Goal: Transaction & Acquisition: Purchase product/service

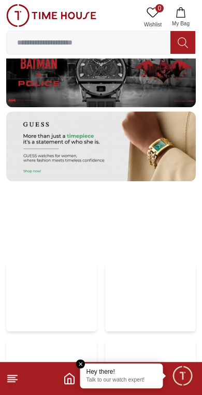
scroll to position [1864, 0]
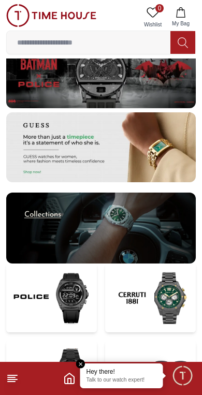
click at [110, 38] on input at bounding box center [89, 42] width 164 height 21
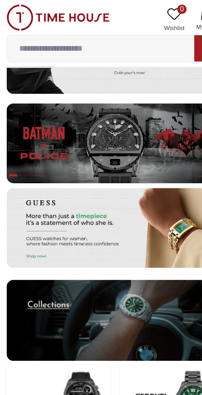
click at [158, 30] on link "0 Wishlist" at bounding box center [153, 17] width 26 height 26
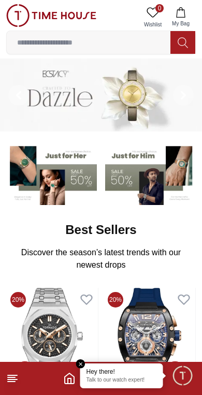
click at [68, 378] on polyline "Home" at bounding box center [69, 380] width 3 height 5
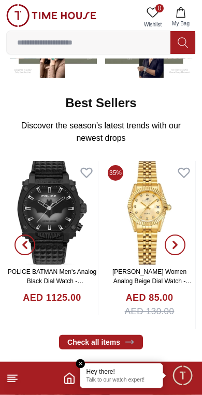
scroll to position [127, 0]
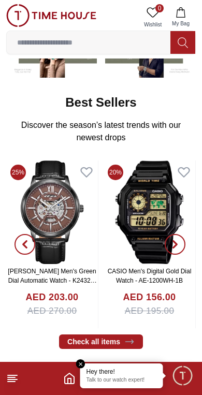
click at [145, 217] on img at bounding box center [150, 212] width 92 height 104
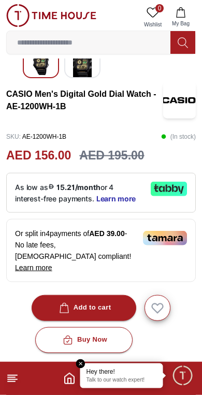
scroll to position [190, 0]
